Goal: Information Seeking & Learning: Learn about a topic

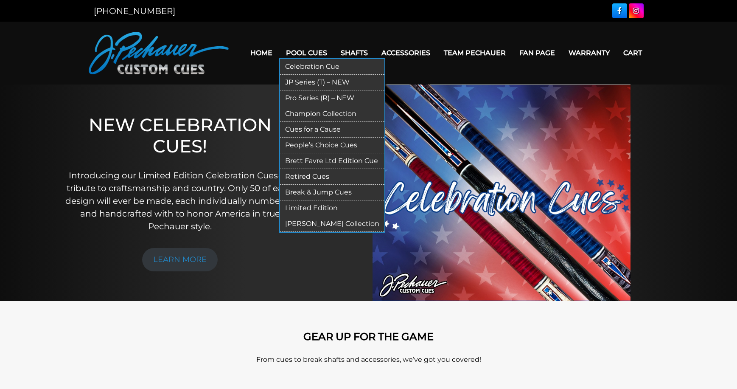
click at [295, 96] on link "Pro Series (R) – NEW" at bounding box center [332, 98] width 104 height 16
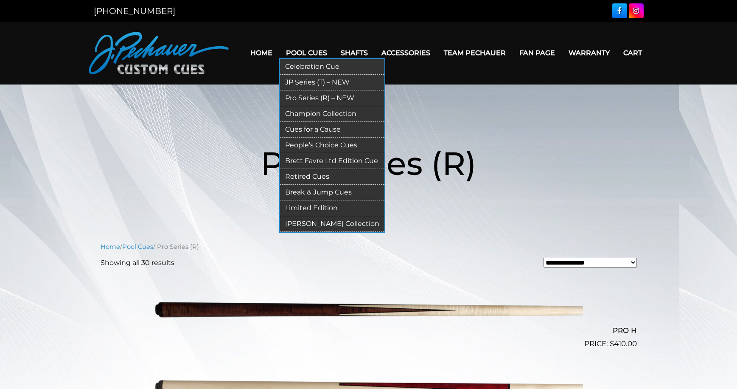
click at [311, 173] on link "Retired Cues" at bounding box center [332, 177] width 104 height 16
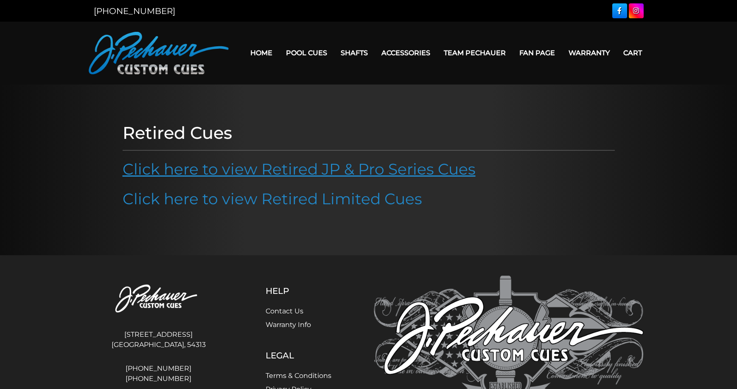
click at [282, 169] on link "Click here to view Retired JP & Pro Series Cues" at bounding box center [299, 169] width 353 height 19
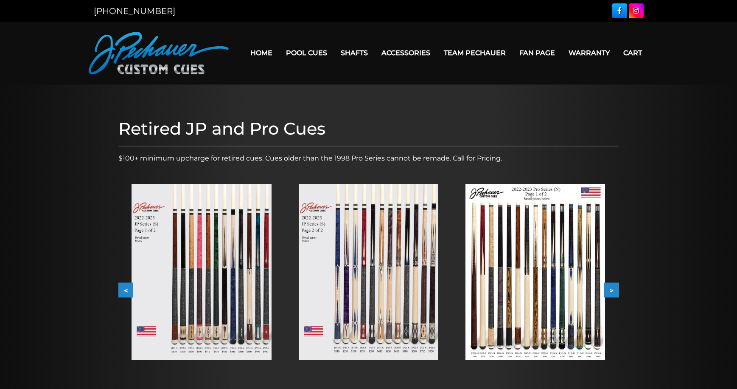
click at [552, 277] on img at bounding box center [535, 272] width 140 height 176
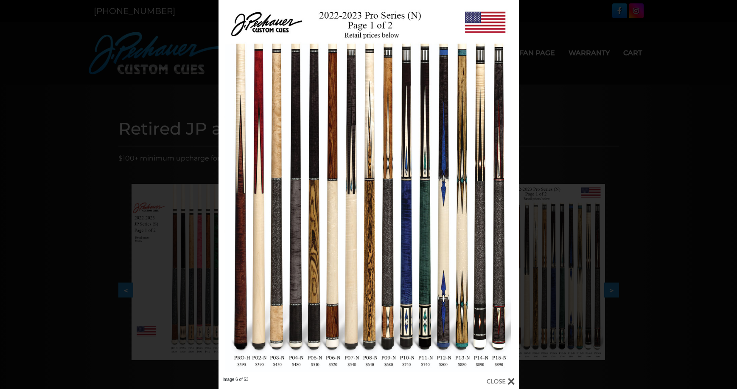
click at [511, 379] on div at bounding box center [501, 380] width 28 height 9
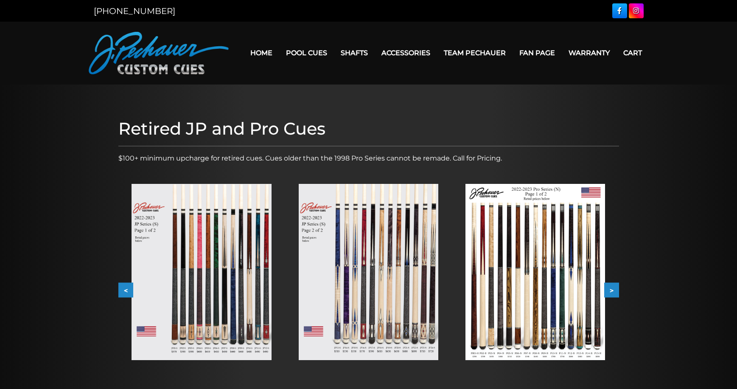
click at [614, 288] on button ">" at bounding box center [611, 290] width 15 height 15
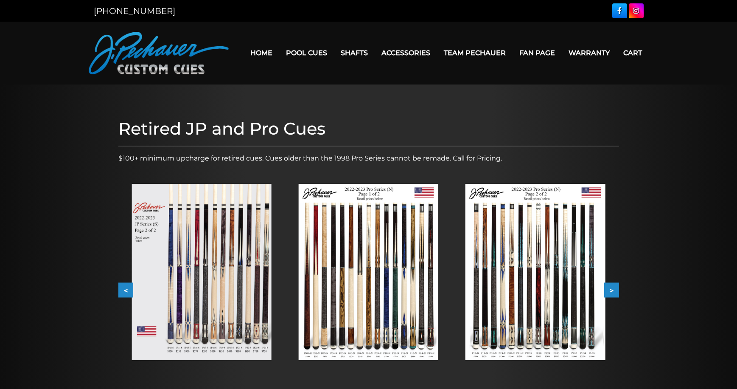
click at [209, 281] on img at bounding box center [202, 272] width 140 height 176
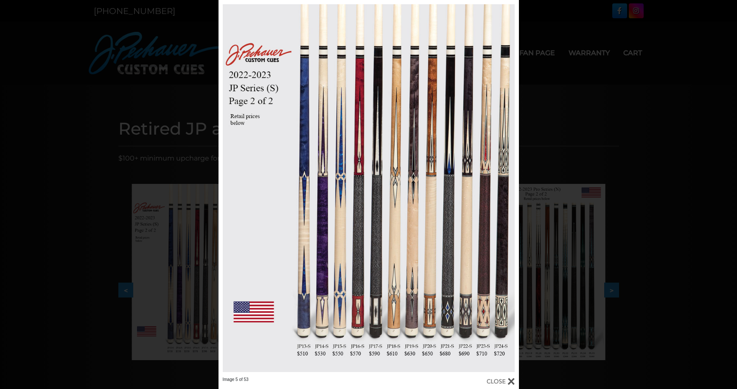
click at [512, 377] on div at bounding box center [501, 380] width 28 height 9
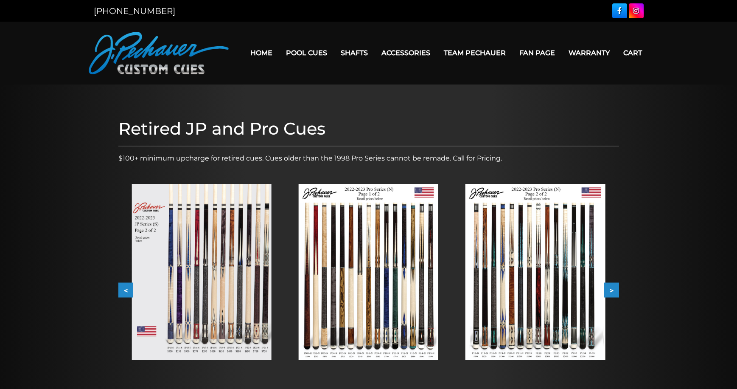
click at [383, 284] on img at bounding box center [369, 272] width 140 height 176
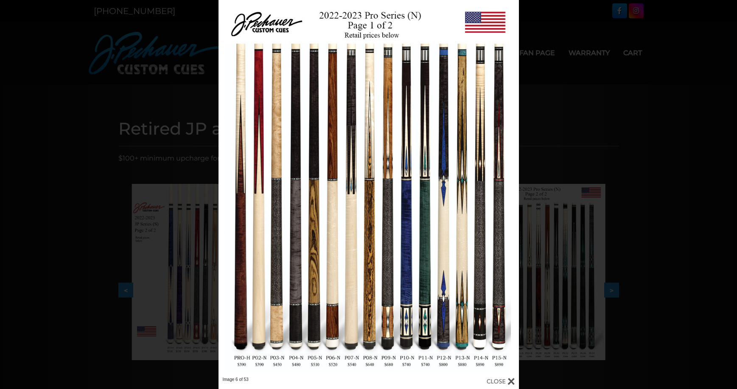
click at [510, 379] on div at bounding box center [501, 380] width 28 height 9
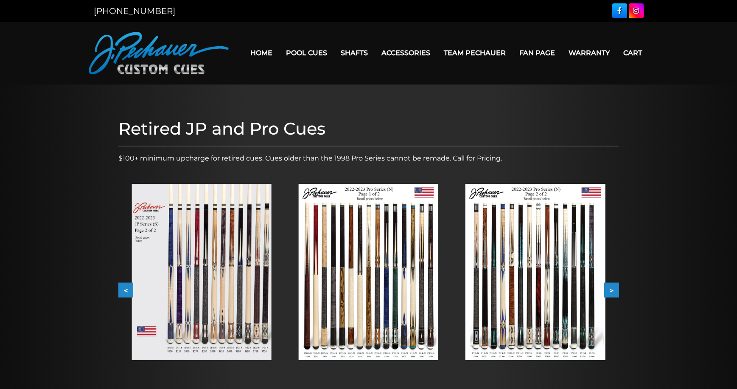
click at [526, 303] on img at bounding box center [535, 272] width 140 height 176
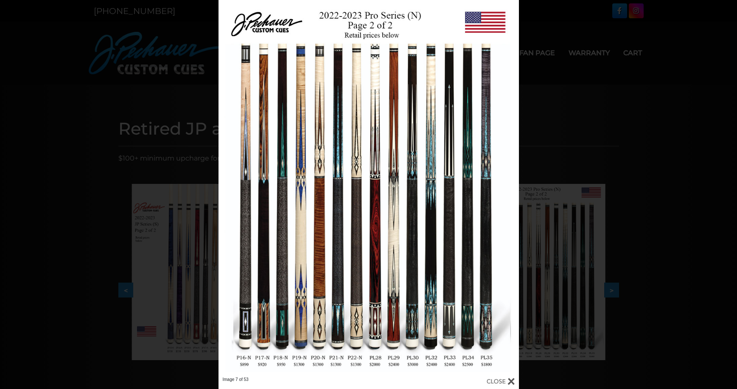
click at [511, 378] on div at bounding box center [501, 380] width 28 height 9
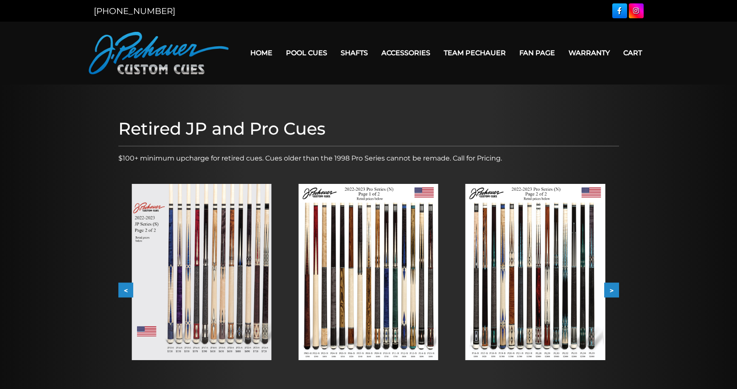
click at [611, 289] on button ">" at bounding box center [611, 290] width 15 height 15
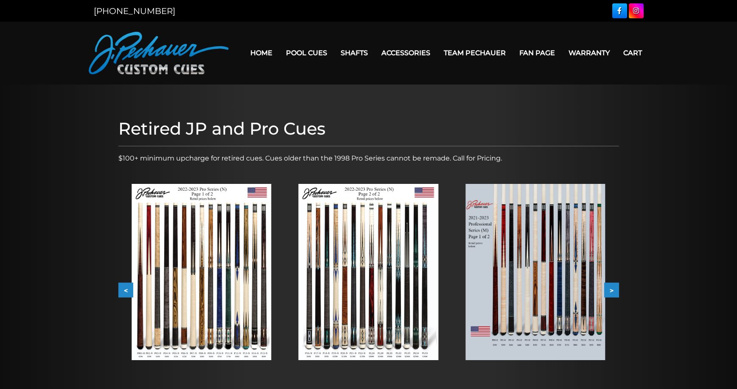
click at [216, 305] on img at bounding box center [202, 272] width 140 height 176
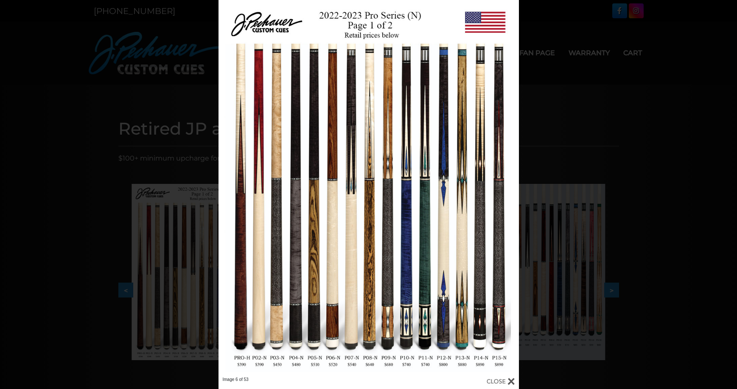
click at [507, 378] on div at bounding box center [501, 380] width 28 height 9
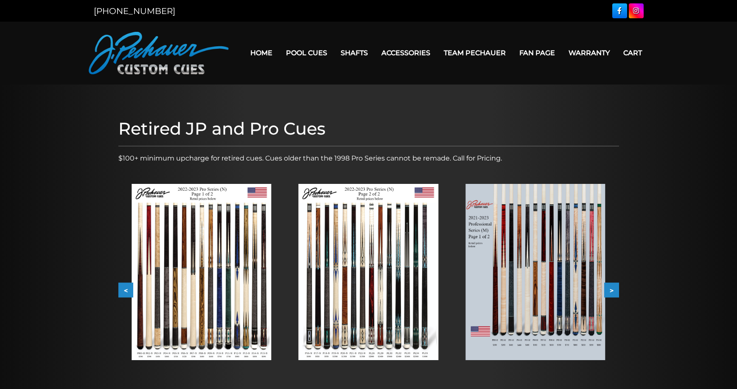
click at [403, 291] on img at bounding box center [369, 272] width 140 height 176
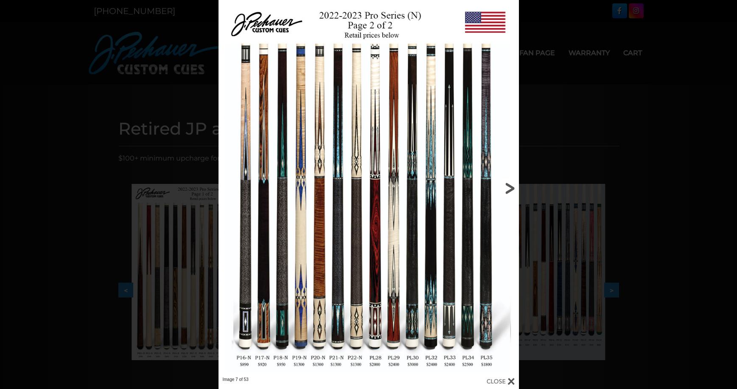
click at [510, 182] on link at bounding box center [451, 188] width 135 height 376
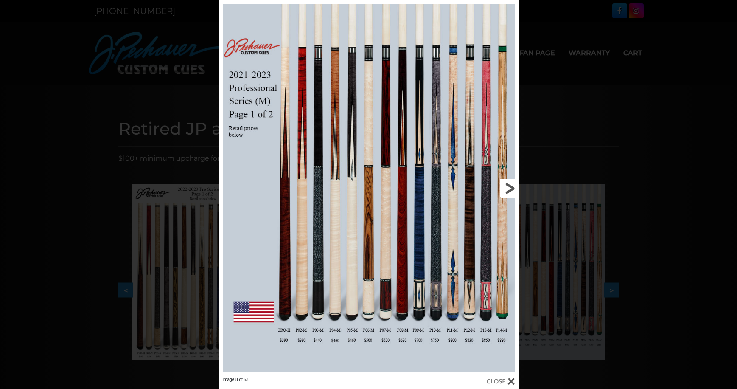
click at [505, 187] on link at bounding box center [451, 188] width 135 height 376
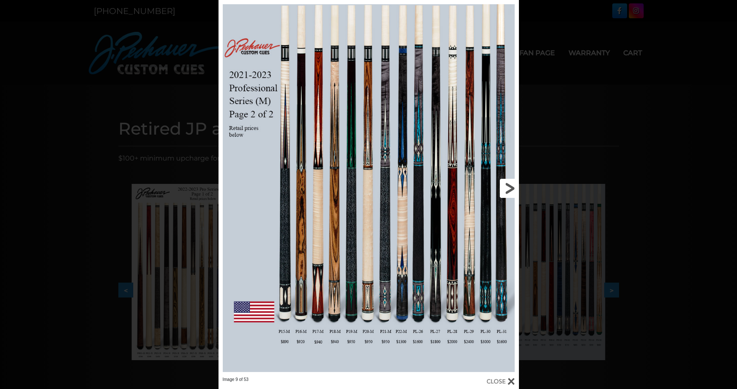
click at [505, 187] on link at bounding box center [451, 188] width 135 height 376
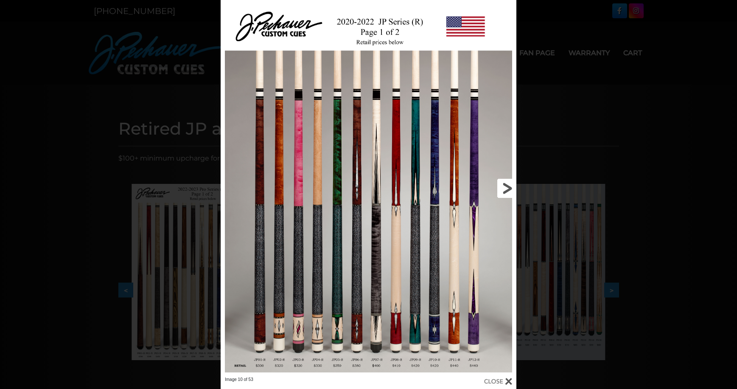
click at [394, 323] on link at bounding box center [449, 188] width 133 height 376
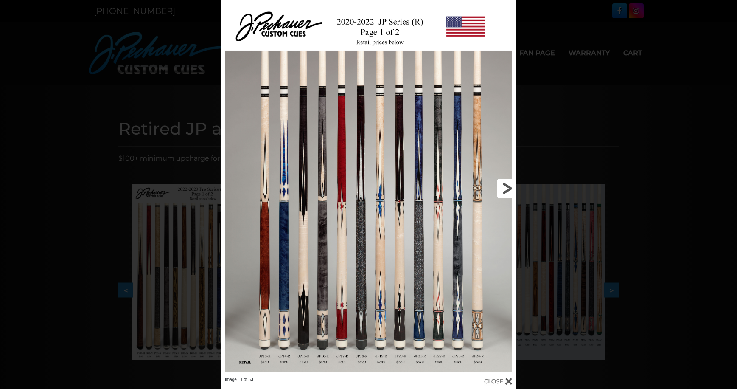
click at [505, 185] on link at bounding box center [449, 188] width 133 height 376
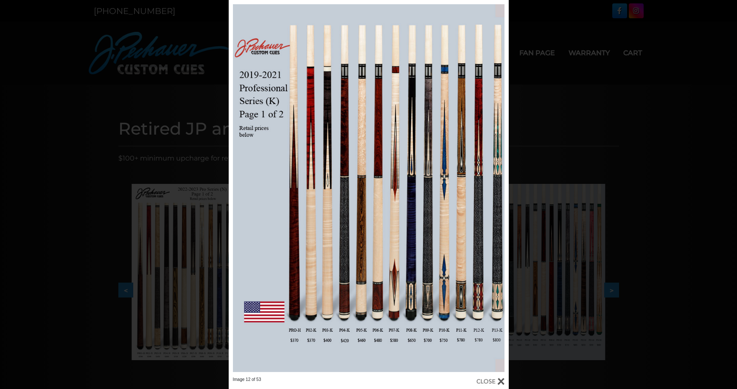
click at [500, 377] on div at bounding box center [490, 380] width 28 height 9
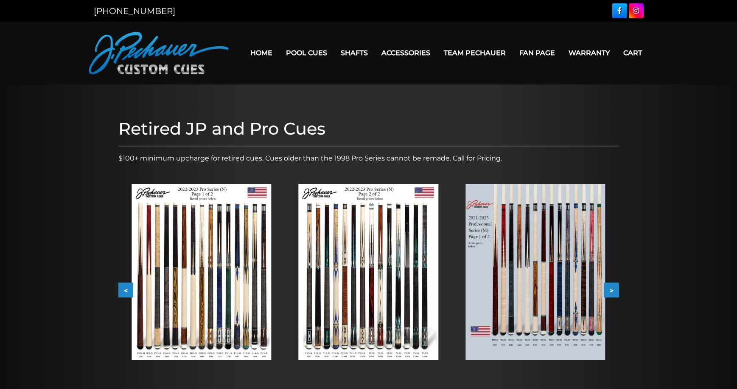
click at [196, 284] on img at bounding box center [202, 272] width 140 height 176
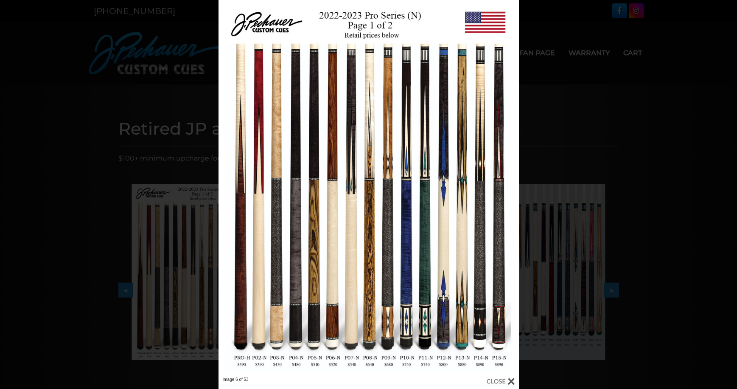
click at [510, 380] on div at bounding box center [501, 380] width 28 height 9
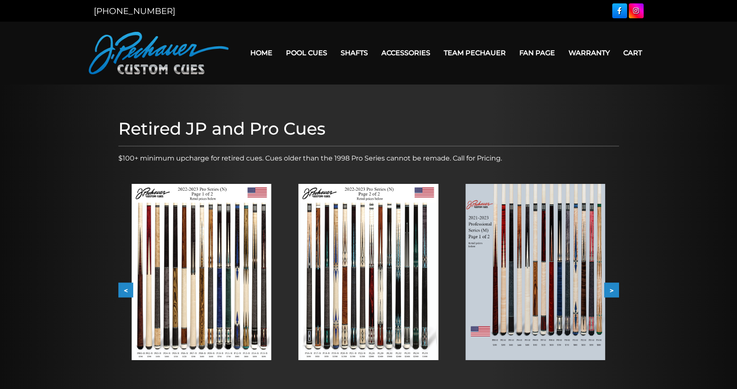
click at [616, 292] on button ">" at bounding box center [611, 290] width 15 height 15
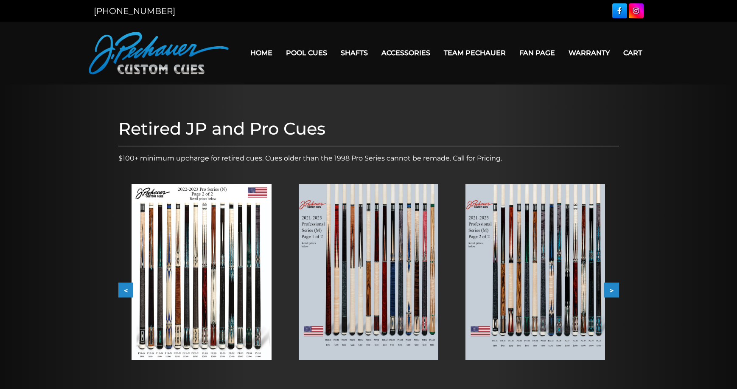
click at [552, 292] on img at bounding box center [535, 272] width 140 height 176
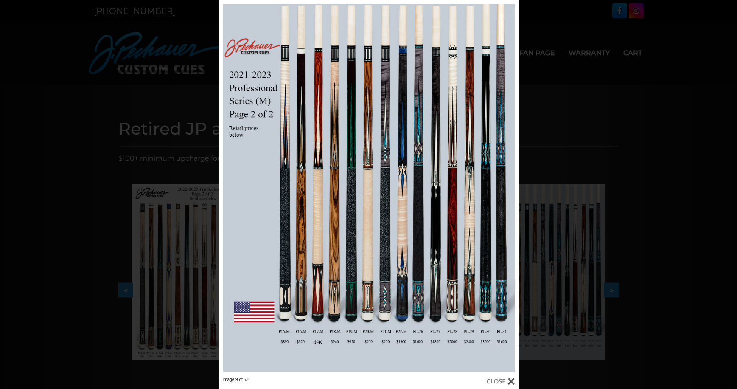
click at [512, 379] on div at bounding box center [501, 380] width 28 height 9
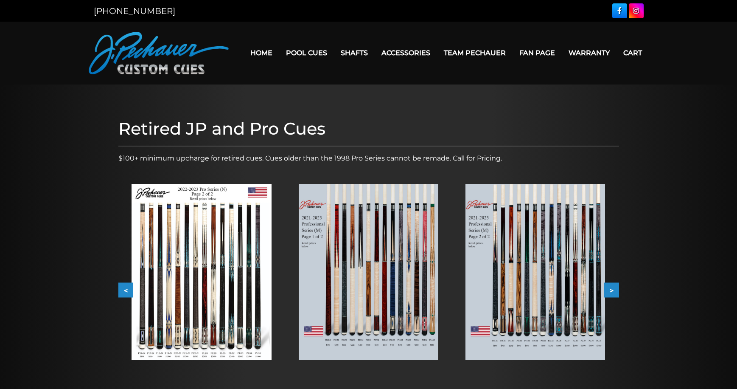
click at [384, 306] on img at bounding box center [369, 272] width 140 height 176
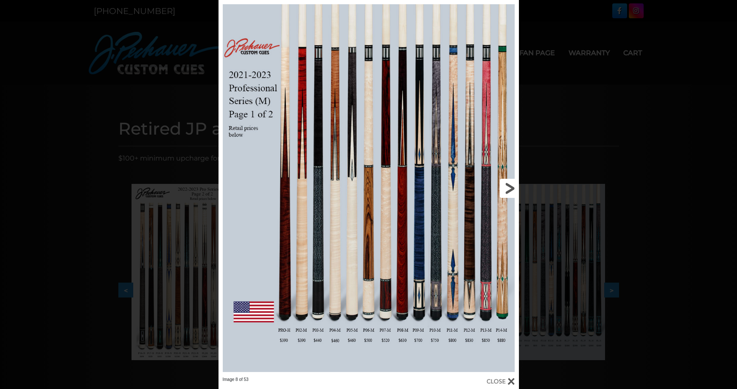
click at [504, 185] on link at bounding box center [451, 188] width 135 height 376
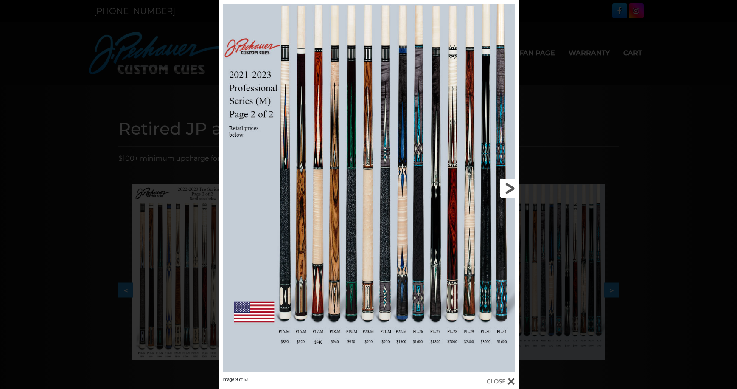
click at [509, 187] on link at bounding box center [451, 188] width 135 height 376
